Goal: Information Seeking & Learning: Compare options

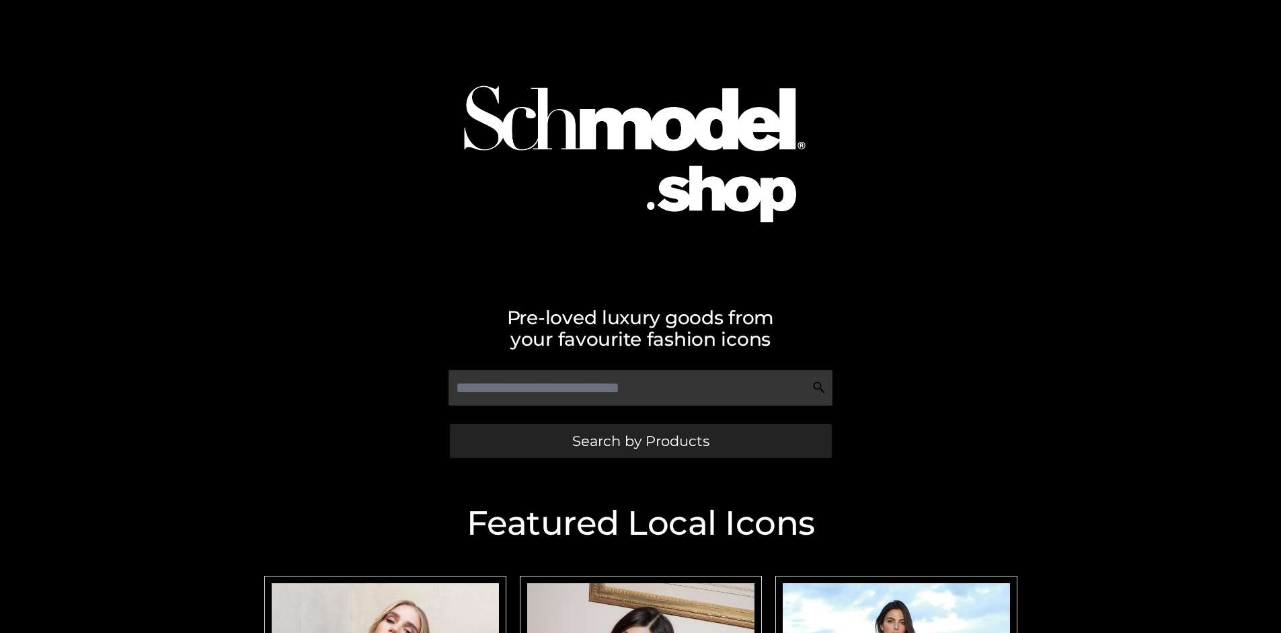
click at [640, 440] on span "Search by Products" at bounding box center [640, 441] width 137 height 14
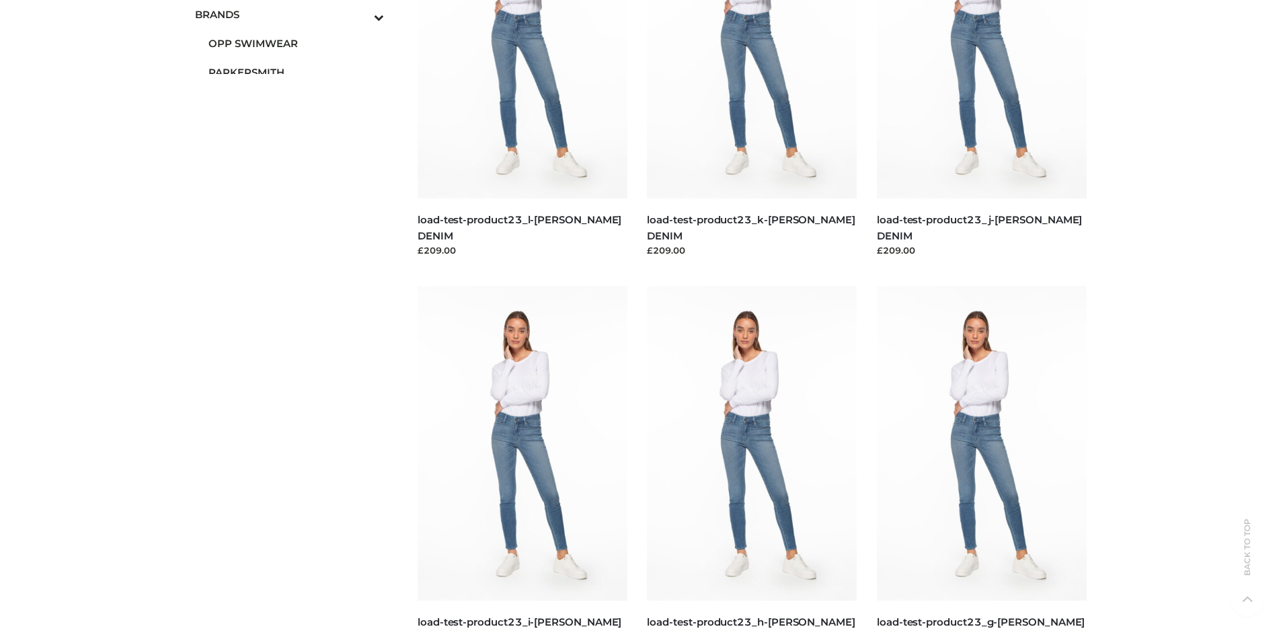
click at [296, 43] on span "OPP SWIMWEAR" at bounding box center [296, 43] width 176 height 15
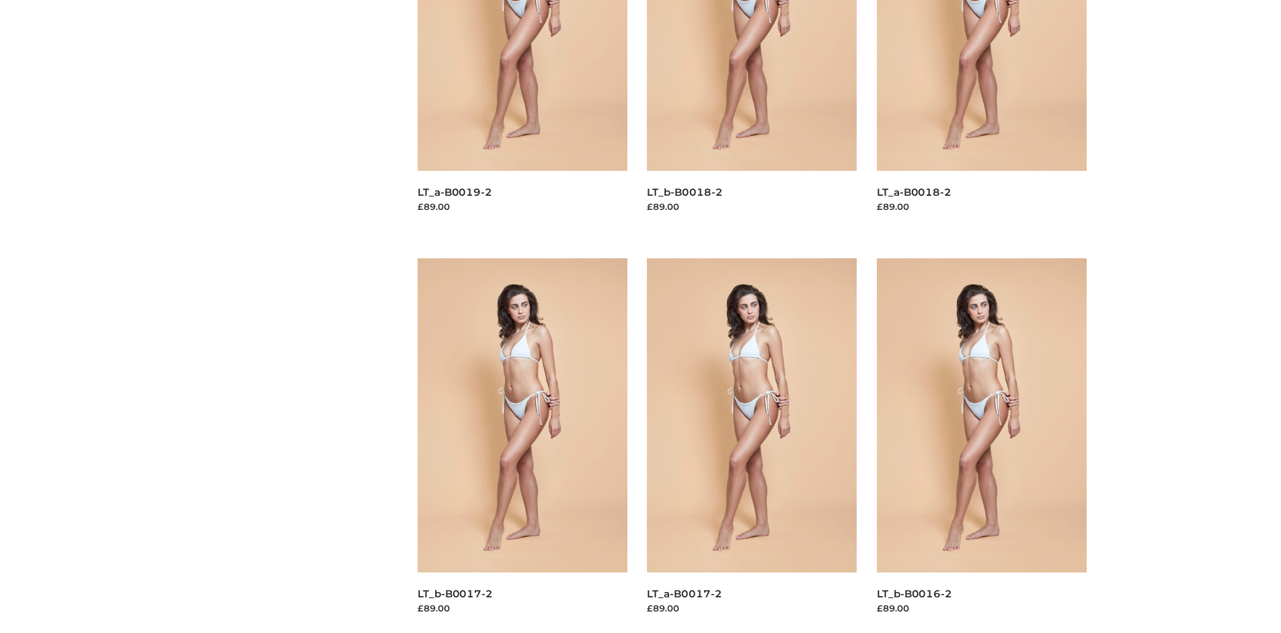
click at [522, 445] on img at bounding box center [522, 415] width 210 height 314
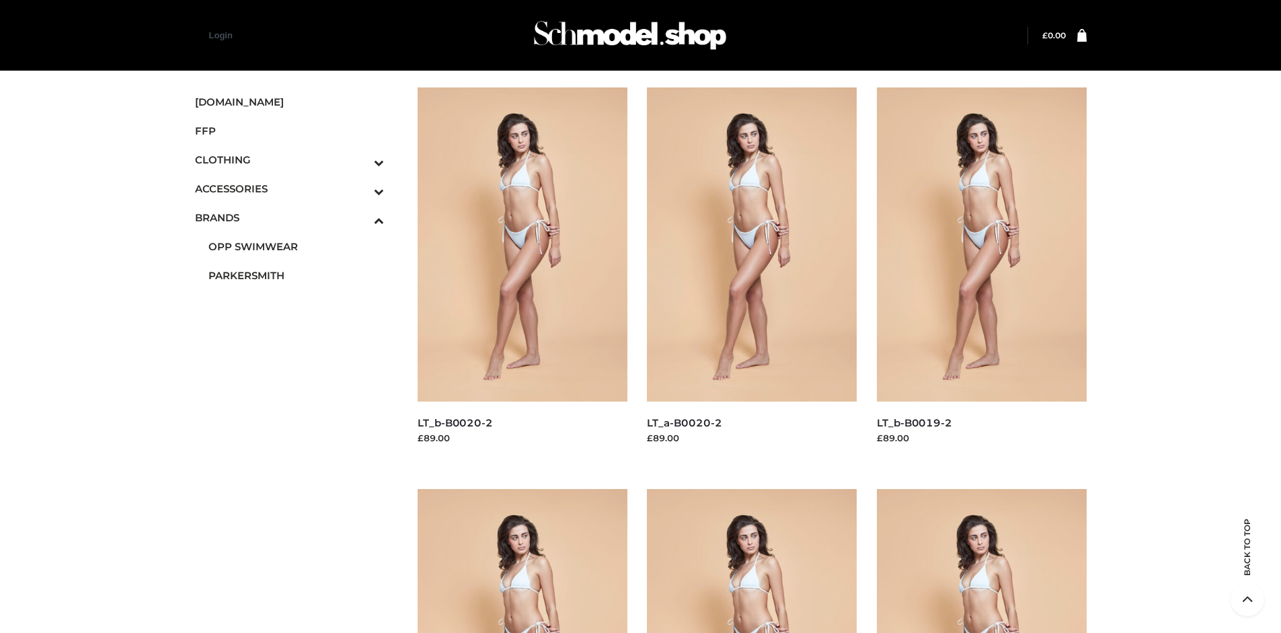
click at [522, 274] on img at bounding box center [522, 244] width 210 height 314
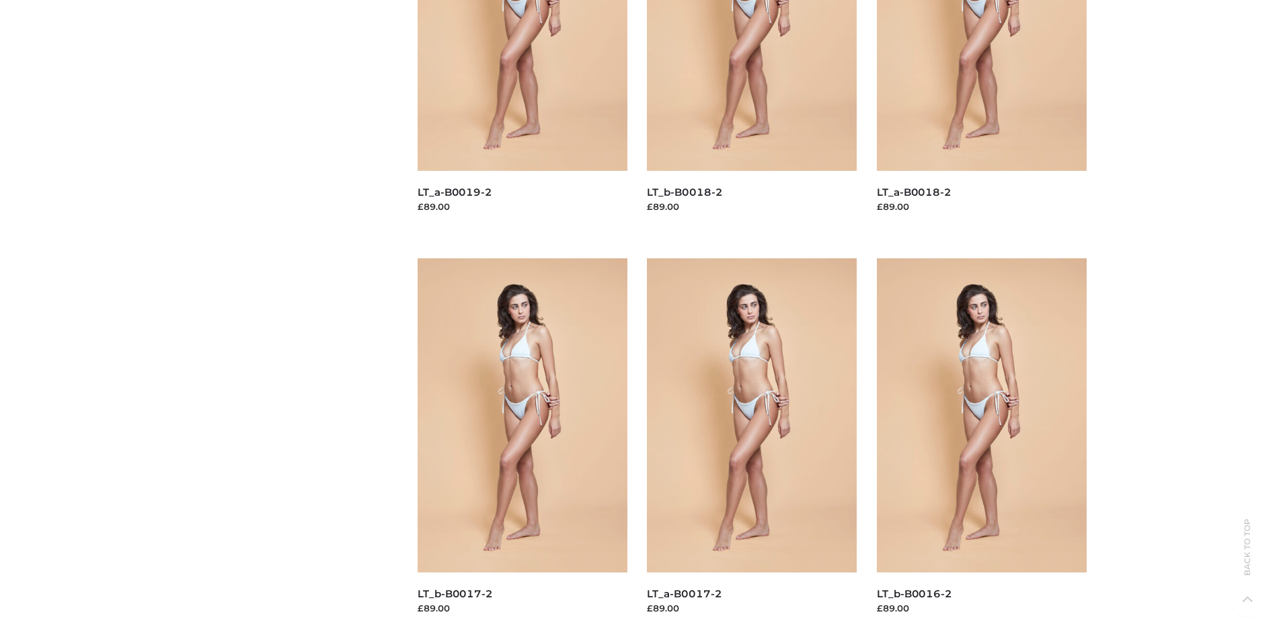
click at [981, 445] on img at bounding box center [982, 415] width 210 height 314
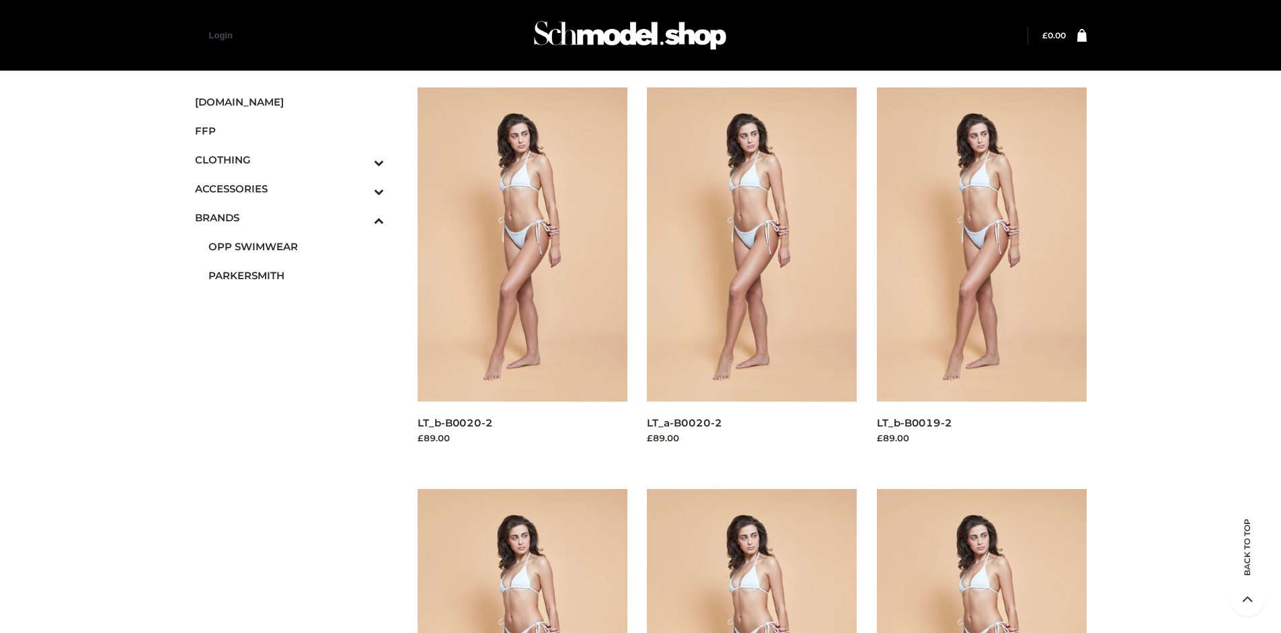
click at [289, 130] on span "FFP" at bounding box center [290, 130] width 190 height 15
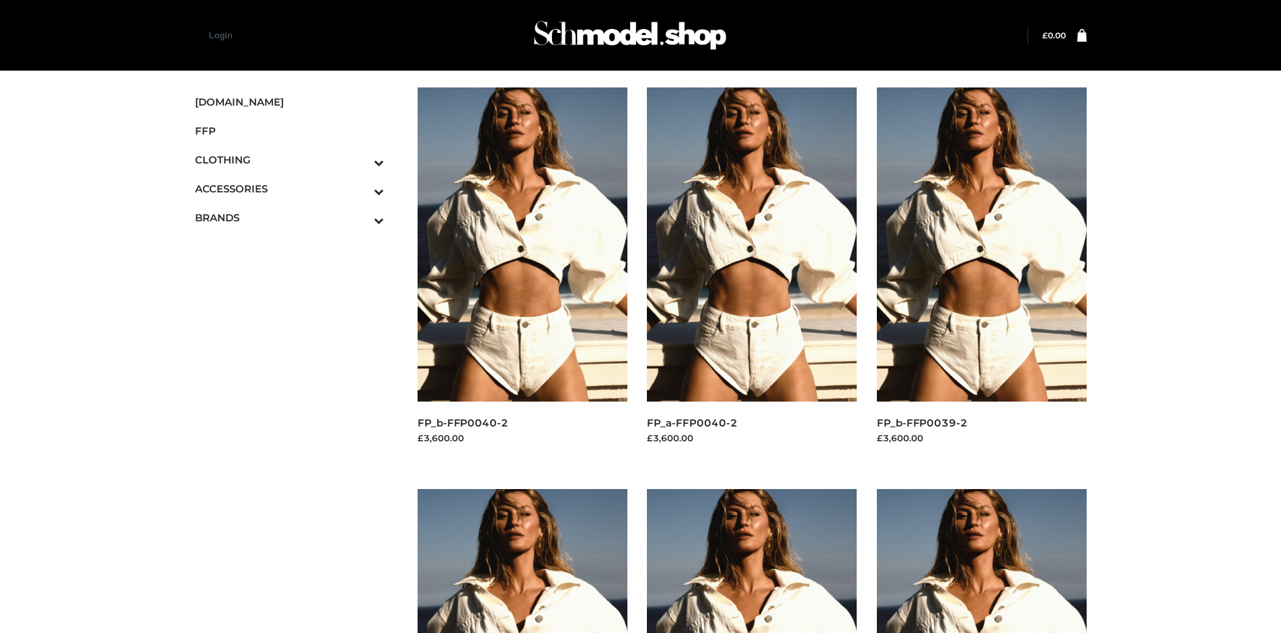
scroll to position [1034, 0]
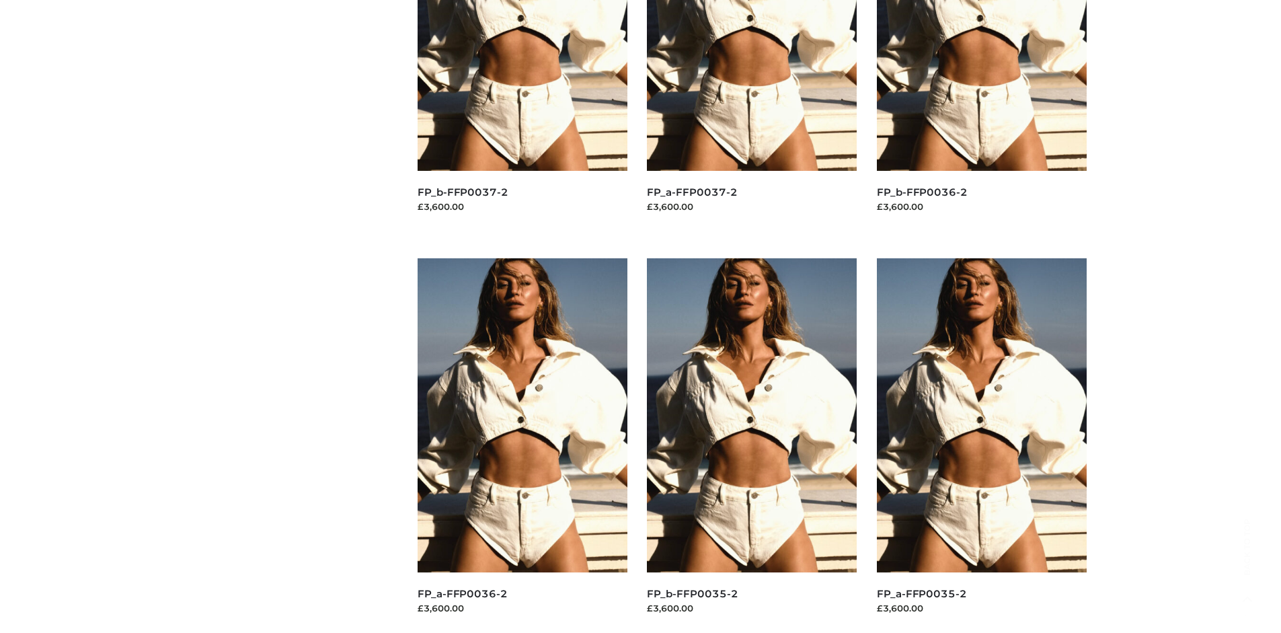
click at [981, 445] on img at bounding box center [982, 415] width 210 height 314
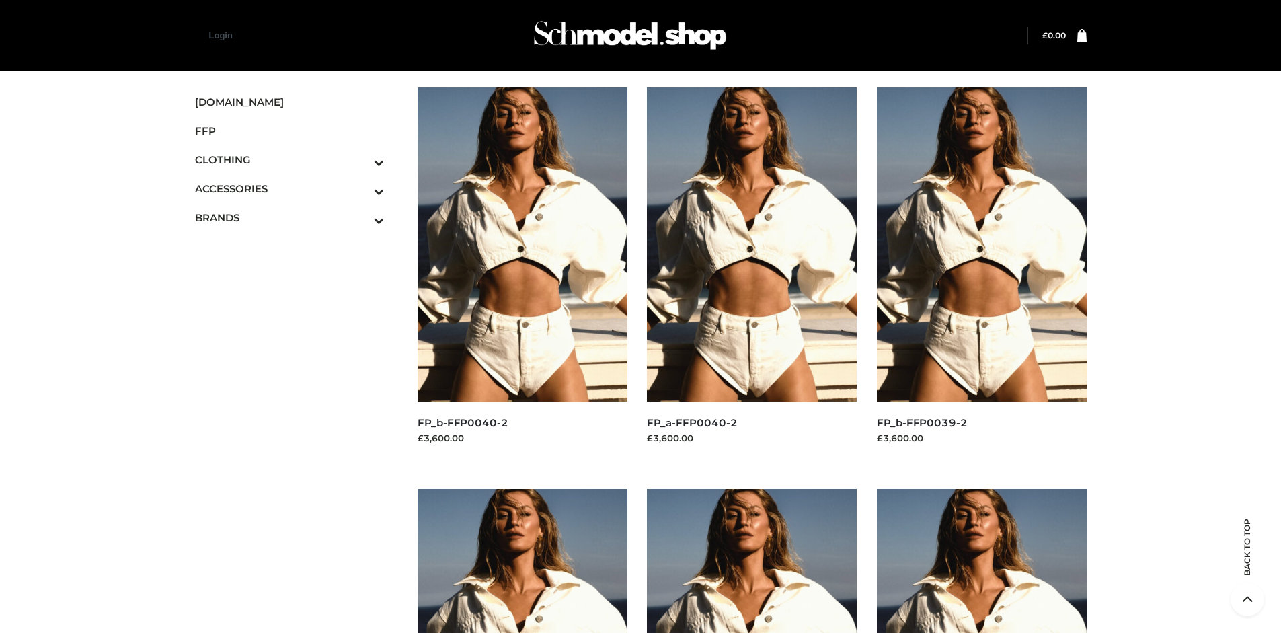
click at [981, 274] on img at bounding box center [982, 244] width 210 height 314
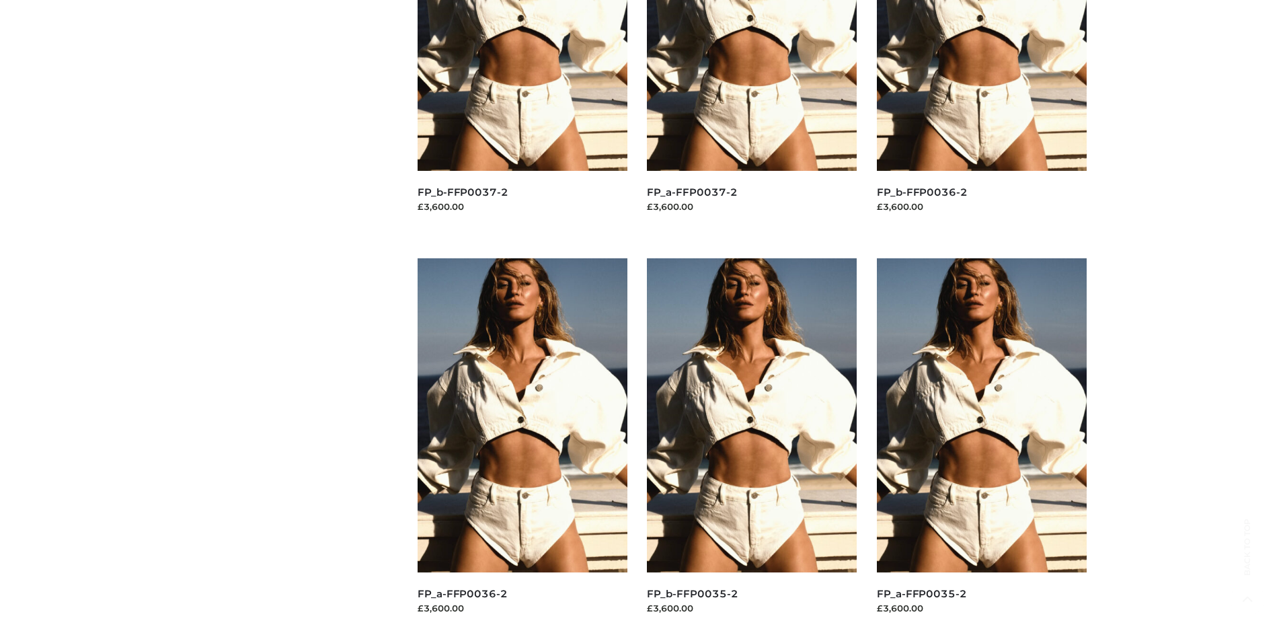
click at [752, 445] on img at bounding box center [752, 415] width 210 height 314
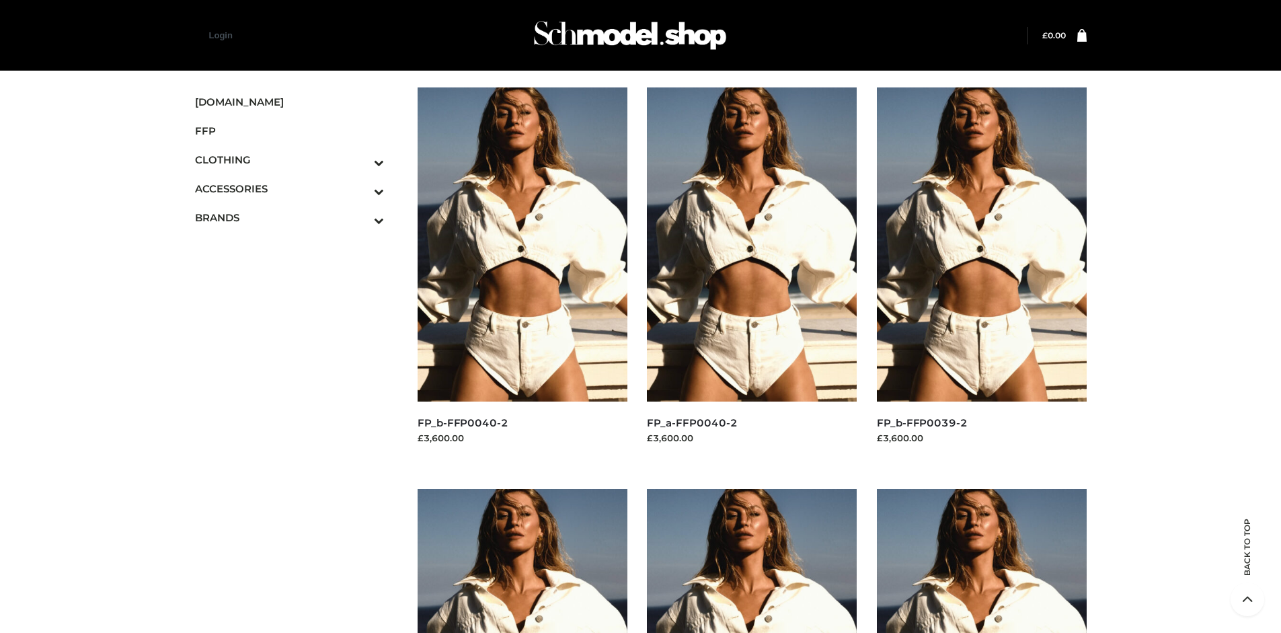
click at [522, 274] on img at bounding box center [522, 244] width 210 height 314
click at [360, 188] on icon "Toggle Submenu" at bounding box center [308, 191] width 151 height 15
click at [296, 246] on span "JEWELRY" at bounding box center [296, 246] width 176 height 15
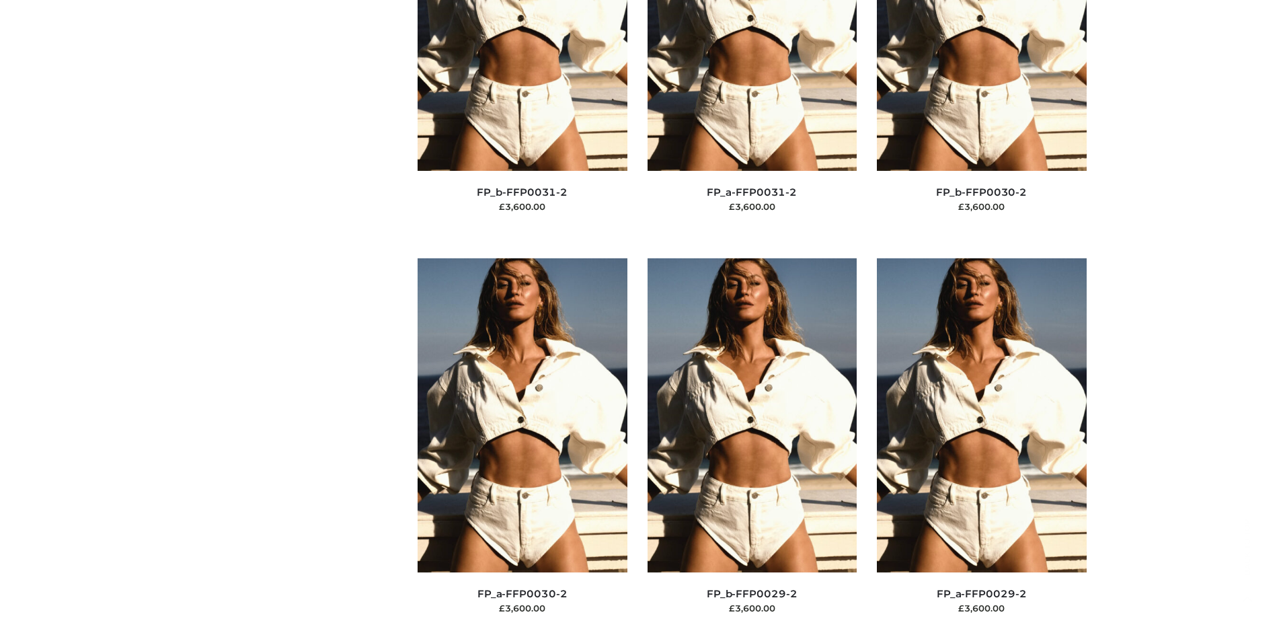
click at [981, 445] on img at bounding box center [982, 415] width 210 height 314
click at [981, 444] on img at bounding box center [982, 414] width 210 height 314
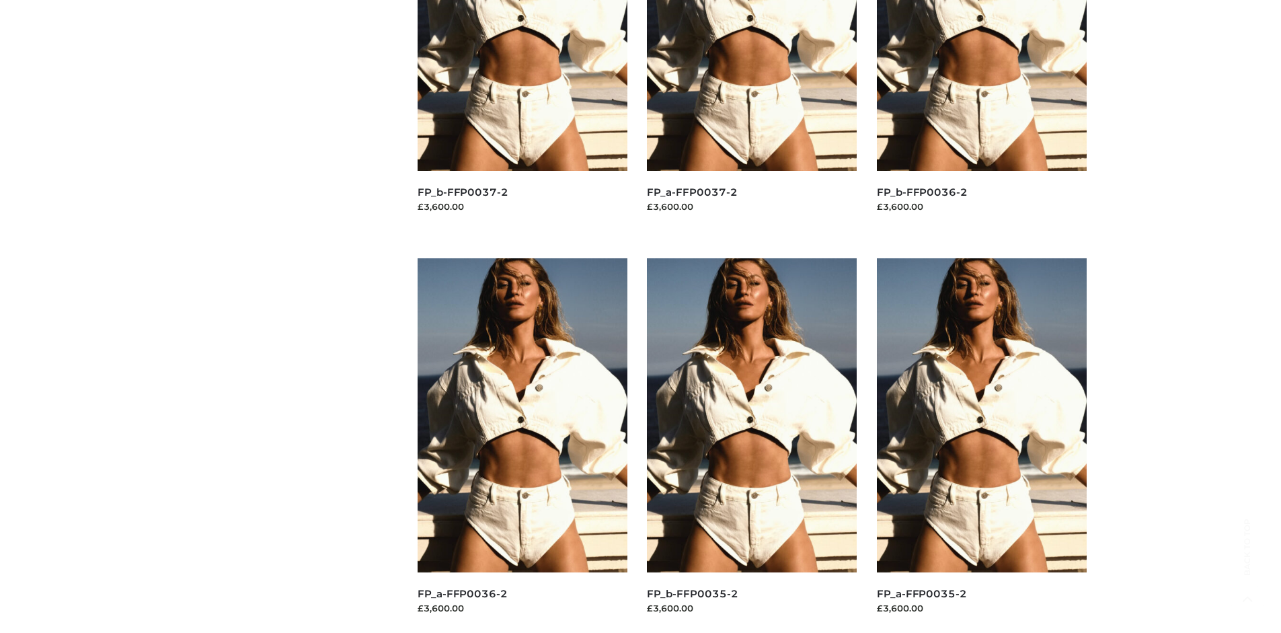
click at [981, 445] on img at bounding box center [982, 415] width 210 height 314
click at [752, 445] on img at bounding box center [752, 415] width 210 height 314
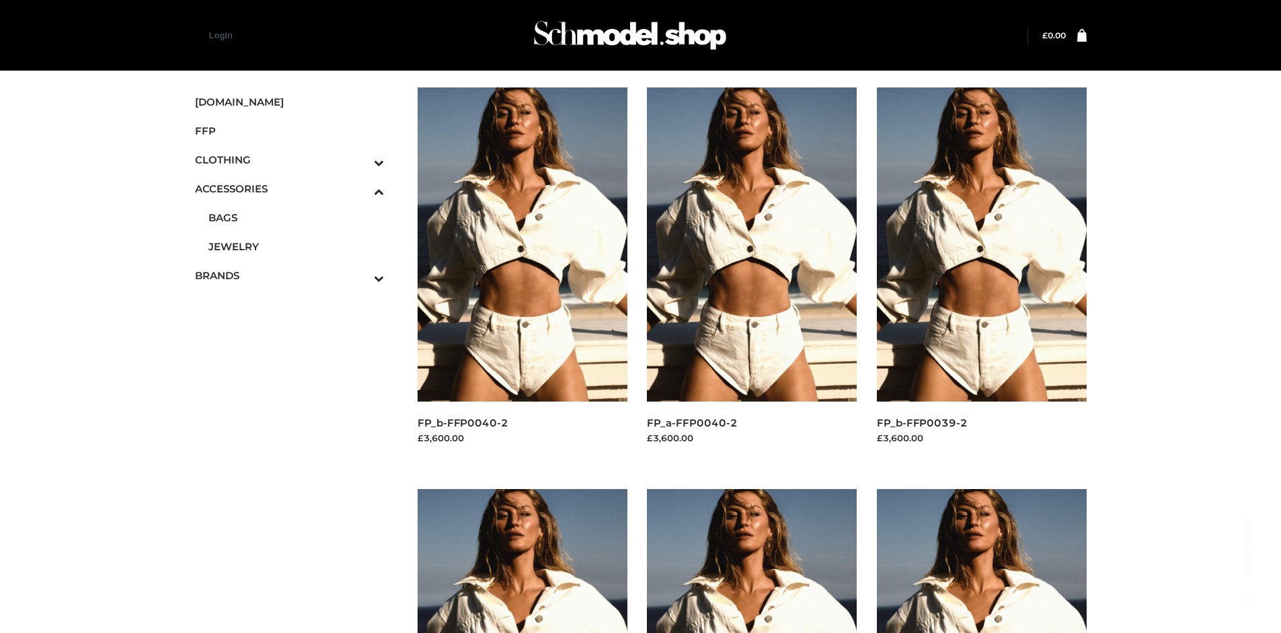
click at [360, 159] on icon "Toggle Submenu" at bounding box center [308, 162] width 151 height 15
click at [296, 188] on span "DRESSES" at bounding box center [296, 188] width 176 height 15
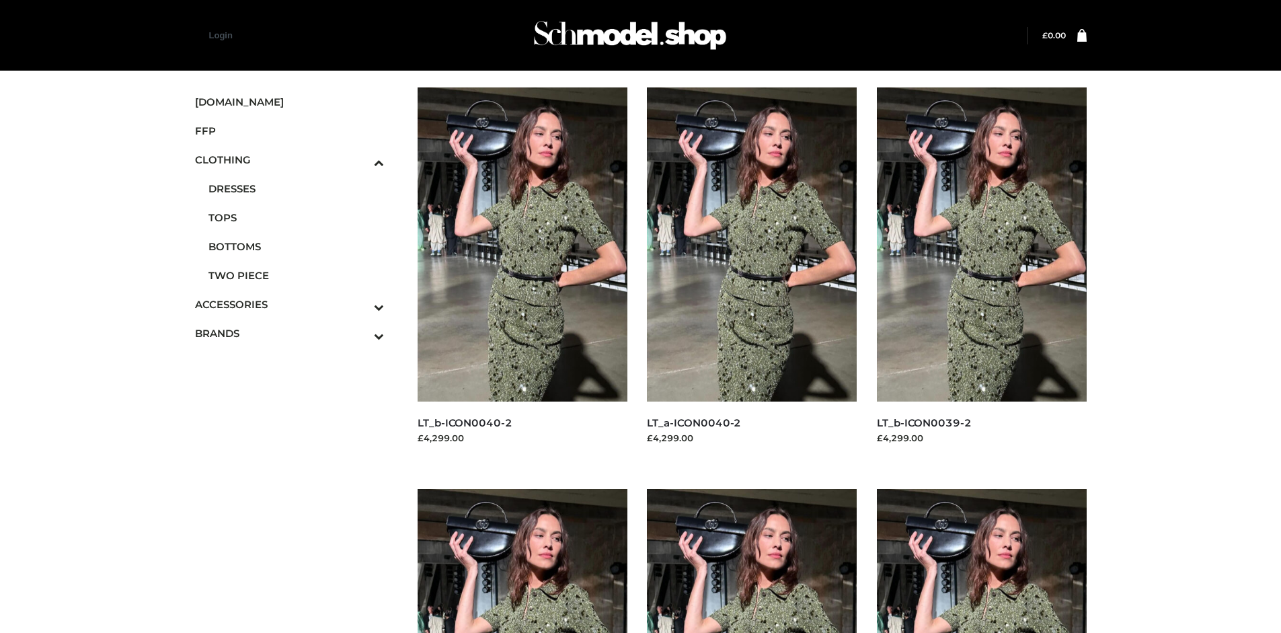
scroll to position [1034, 0]
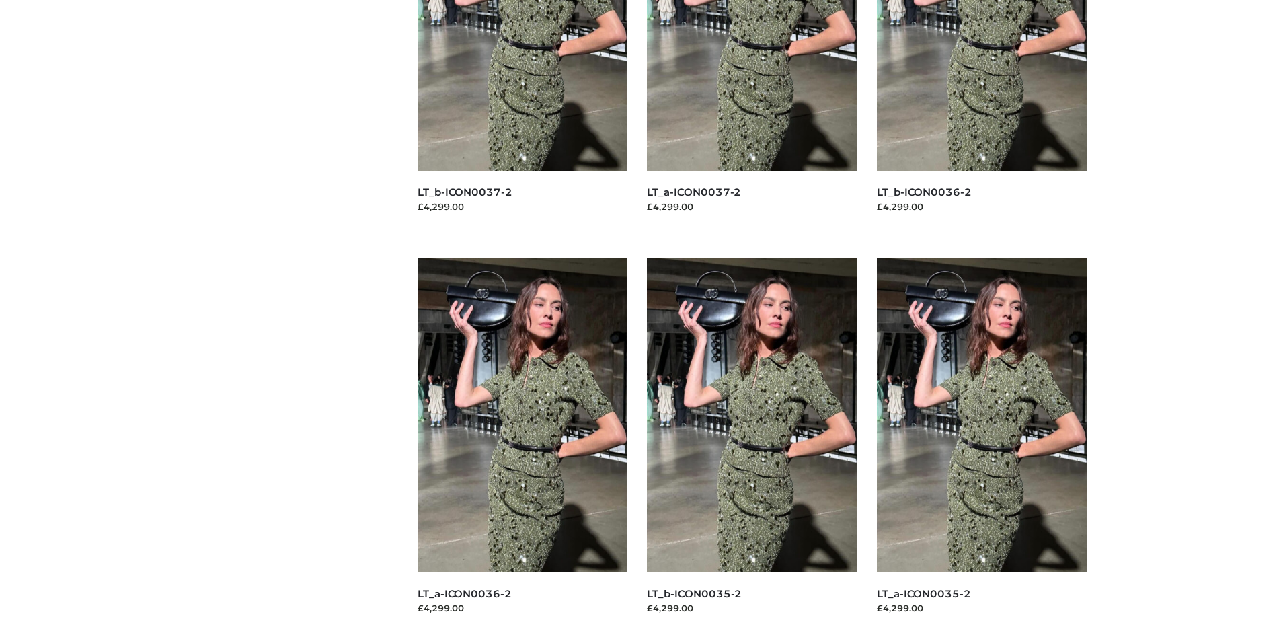
click at [522, 445] on img at bounding box center [522, 415] width 210 height 314
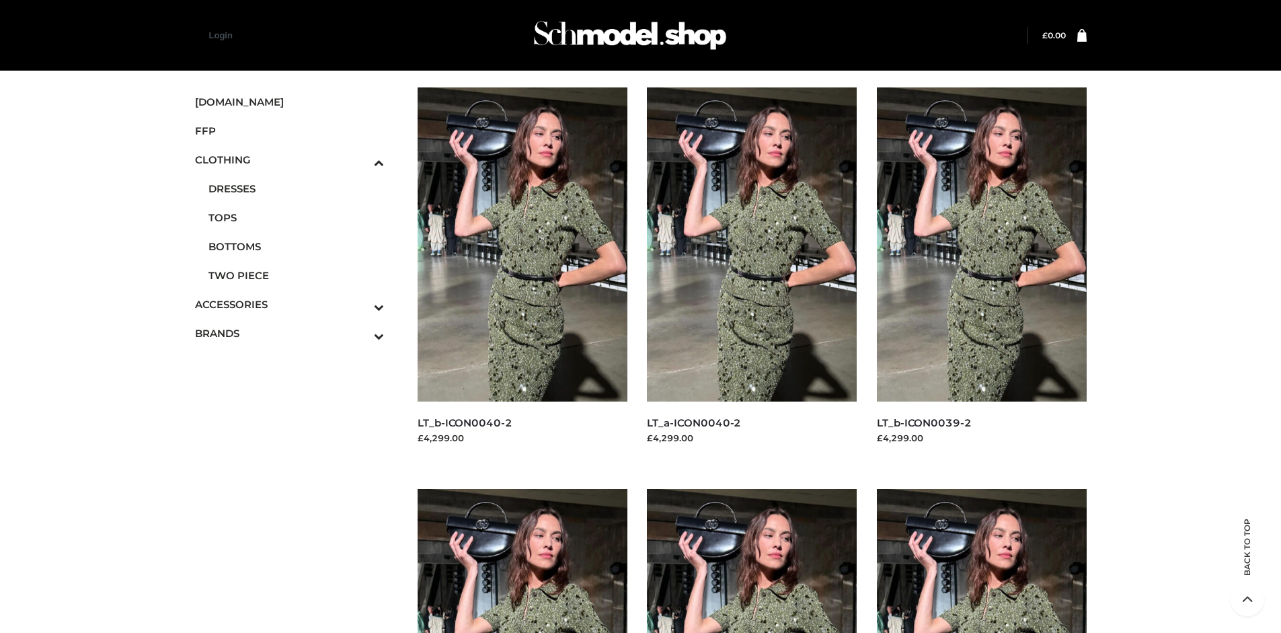
click at [981, 274] on img at bounding box center [982, 244] width 210 height 314
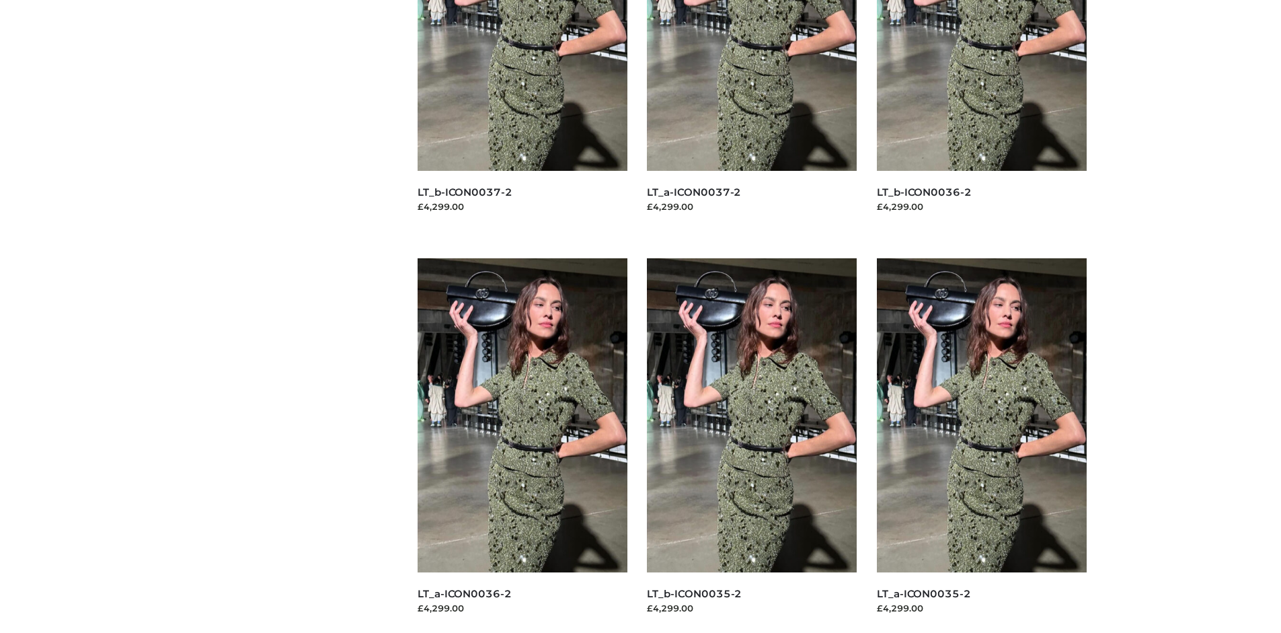
click at [981, 445] on img at bounding box center [982, 415] width 210 height 314
